Goal: Navigation & Orientation: Understand site structure

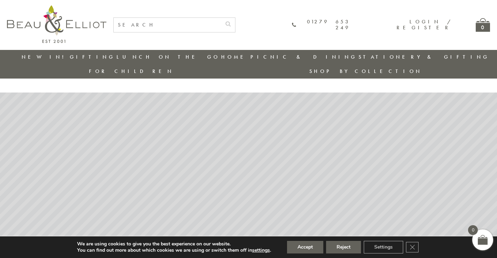
click at [463, 145] on rs-layer at bounding box center [248, 171] width 497 height 258
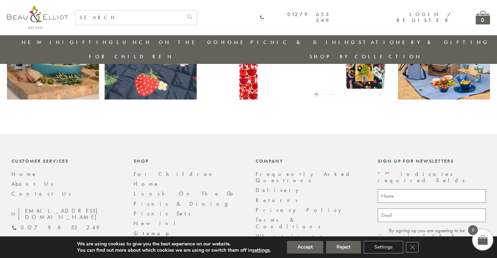
scroll to position [1469, 0]
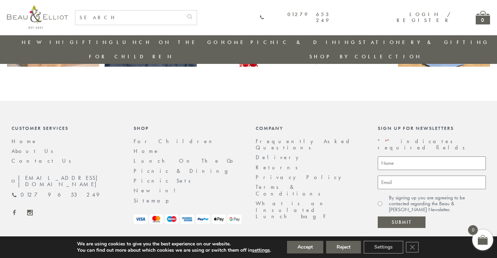
click at [28, 147] on link "About Us" at bounding box center [35, 150] width 46 height 7
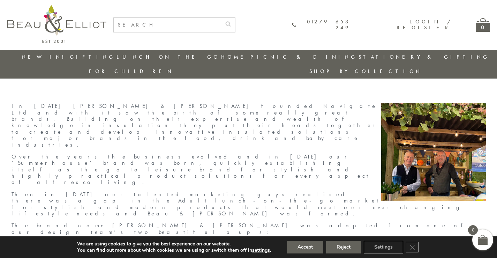
click at [36, 54] on link "New in!" at bounding box center [45, 56] width 47 height 7
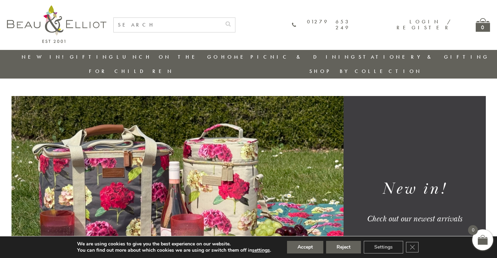
click at [41, 56] on link "New in!" at bounding box center [45, 56] width 47 height 7
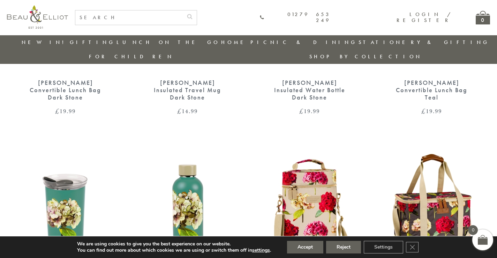
scroll to position [474, 0]
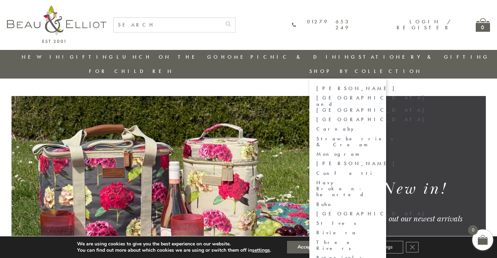
click at [379, 85] on link "[PERSON_NAME]" at bounding box center [347, 88] width 63 height 6
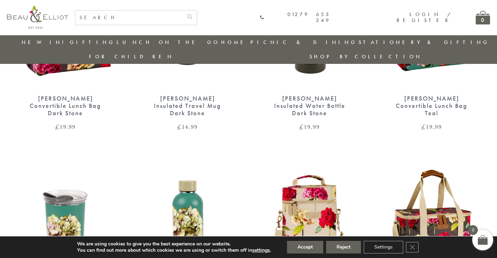
scroll to position [89, 0]
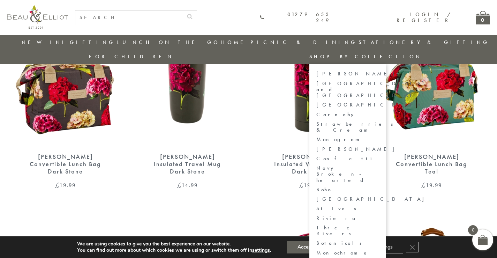
click at [379, 81] on link "[GEOGRAPHIC_DATA] and [GEOGRAPHIC_DATA]" at bounding box center [347, 90] width 63 height 18
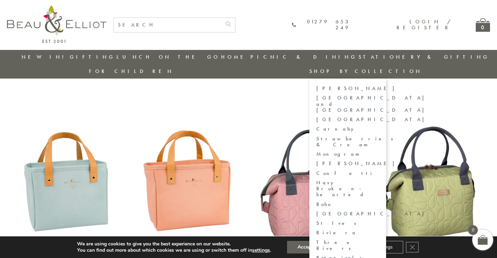
click at [379, 116] on link "[GEOGRAPHIC_DATA]" at bounding box center [347, 119] width 63 height 6
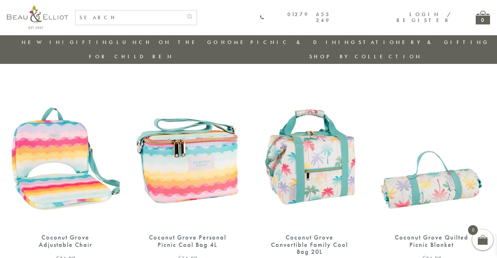
scroll to position [264, 0]
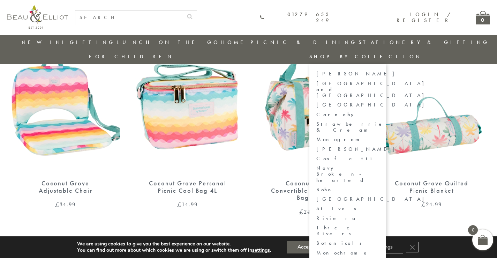
click at [379, 121] on link "Strawberries & Cream" at bounding box center [347, 127] width 63 height 12
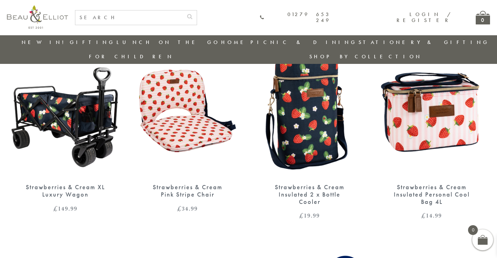
scroll to position [55, 0]
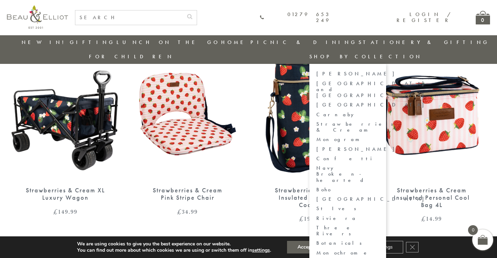
click at [379, 136] on link "Monogram" at bounding box center [347, 139] width 63 height 6
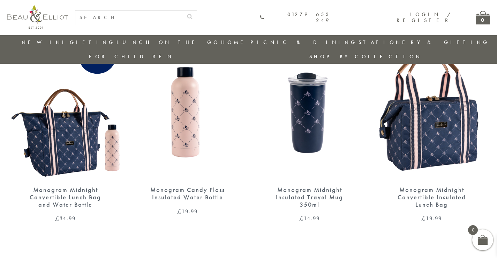
scroll to position [55, 0]
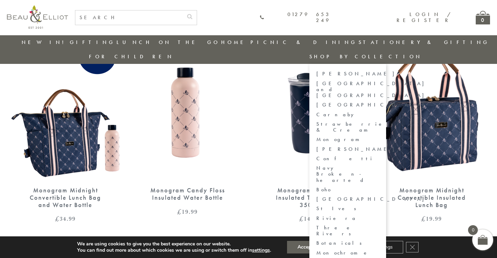
click at [379, 215] on link "Riviera" at bounding box center [347, 218] width 63 height 6
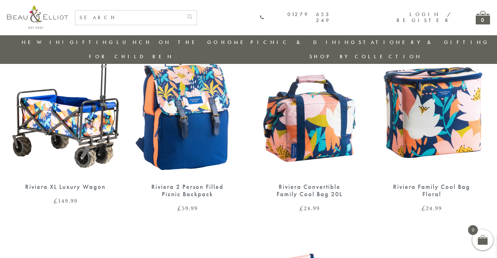
scroll to position [55, 0]
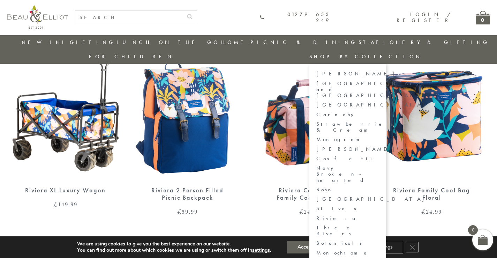
click at [379, 215] on link "Riviera" at bounding box center [347, 218] width 63 height 6
